Goal: Task Accomplishment & Management: Use online tool/utility

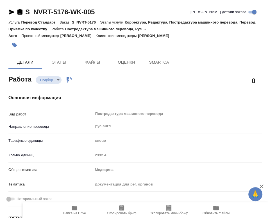
type textarea "x"
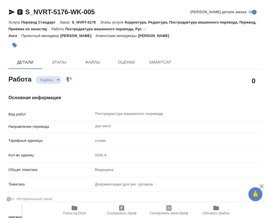
type textarea "x"
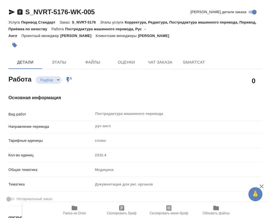
type textarea "x"
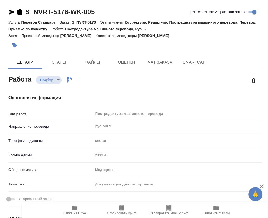
type textarea "x"
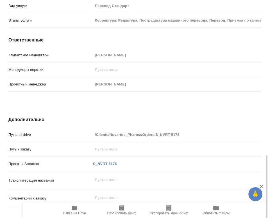
scroll to position [538, 0]
click at [76, 211] on icon "button" at bounding box center [75, 208] width 6 height 4
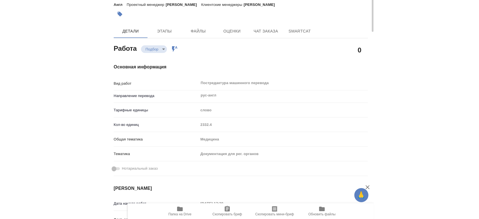
scroll to position [0, 0]
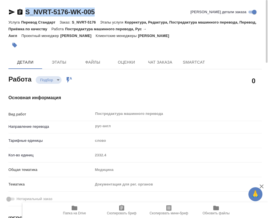
drag, startPoint x: 104, startPoint y: 9, endPoint x: 26, endPoint y: 11, distance: 77.8
click at [26, 11] on div "S_NVRT-5176-WK-005 Кратко детали заказа" at bounding box center [134, 12] width 253 height 9
copy link "S_NVRT-5176-WK-005"
type textarea "x"
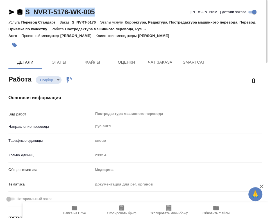
type textarea "x"
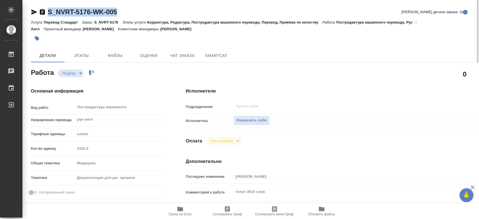
type textarea "x"
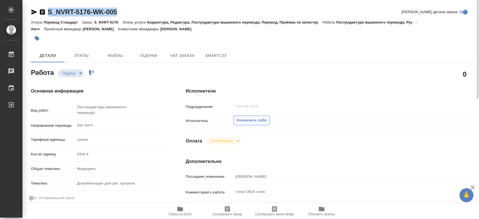
click at [256, 123] on span "Назначить себя" at bounding box center [252, 120] width 30 height 6
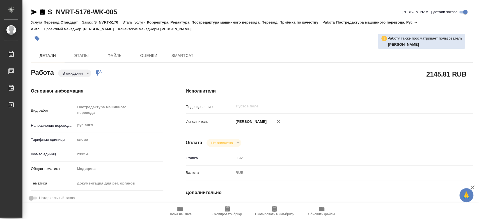
type textarea "x"
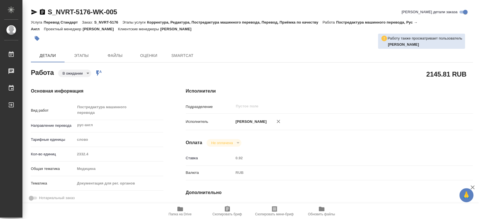
type textarea "x"
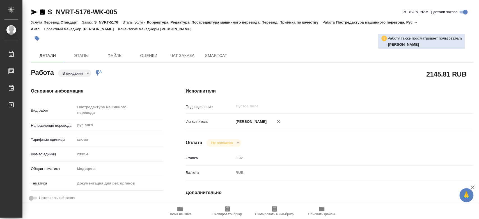
type textarea "x"
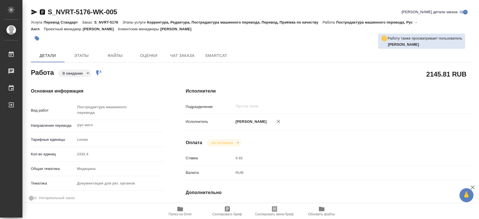
type textarea "x"
